Goal: Task Accomplishment & Management: Manage account settings

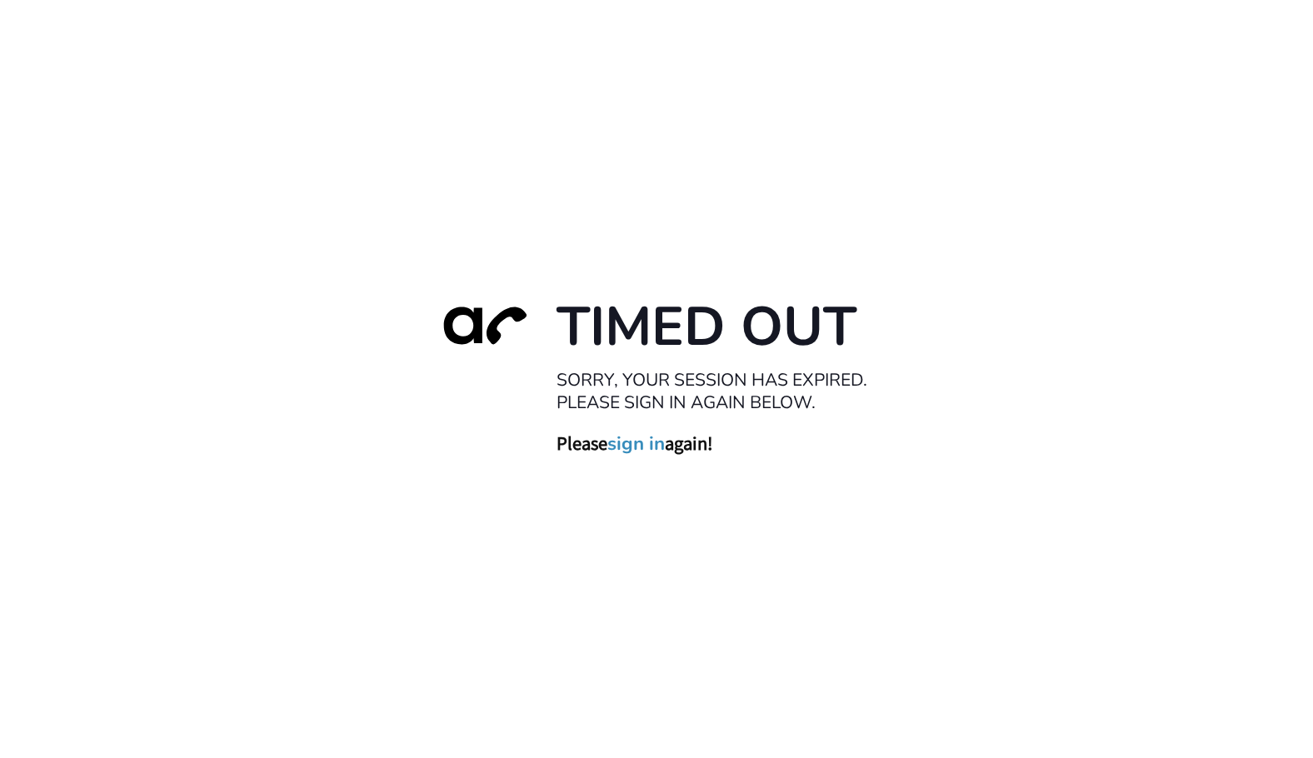
click at [660, 448] on link "sign in" at bounding box center [635, 443] width 57 height 23
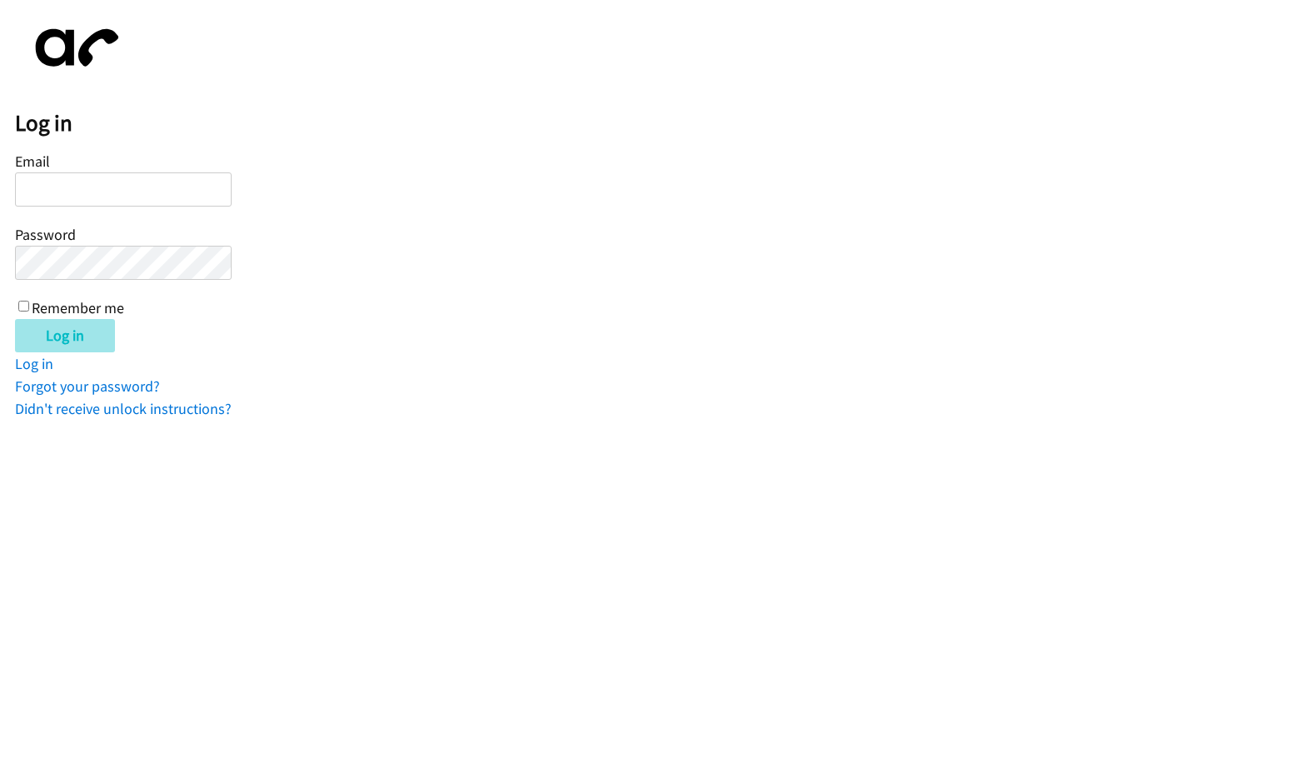
type input "[EMAIL_ADDRESS][DOMAIN_NAME]"
click at [57, 337] on input "Log in" at bounding box center [65, 335] width 100 height 33
